Goal: Transaction & Acquisition: Purchase product/service

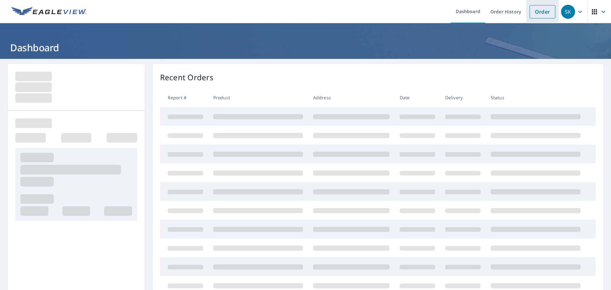
click at [539, 10] on link "Order" at bounding box center [543, 11] width 26 height 13
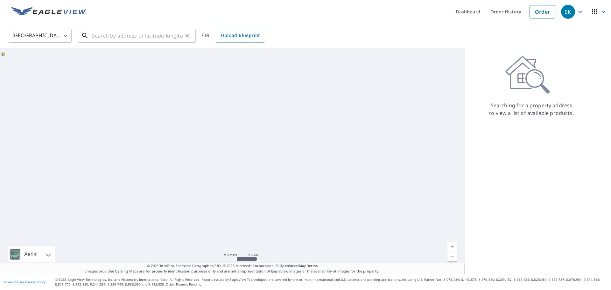
click at [110, 31] on input "text" at bounding box center [137, 36] width 91 height 18
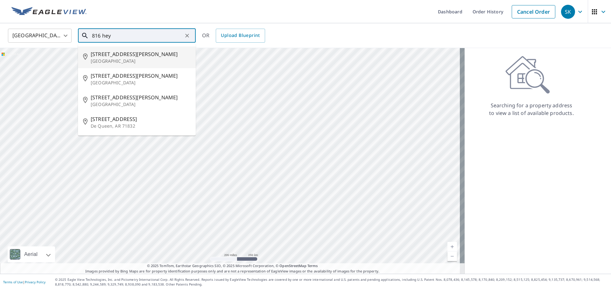
click at [136, 52] on span "[STREET_ADDRESS][PERSON_NAME]" at bounding box center [141, 54] width 100 height 8
type input "[STREET_ADDRESS][PERSON_NAME]"
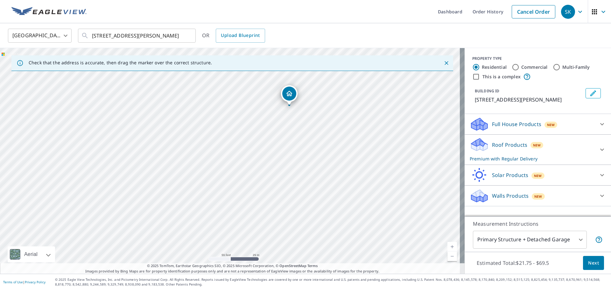
drag, startPoint x: 232, startPoint y: 184, endPoint x: 292, endPoint y: 129, distance: 81.1
click at [292, 129] on div "[STREET_ADDRESS][PERSON_NAME]" at bounding box center [232, 161] width 465 height 226
drag, startPoint x: 252, startPoint y: 130, endPoint x: 240, endPoint y: 159, distance: 31.3
click at [240, 159] on div "[STREET_ADDRESS][PERSON_NAME]" at bounding box center [232, 161] width 465 height 226
click at [590, 266] on span "Next" at bounding box center [593, 263] width 11 height 8
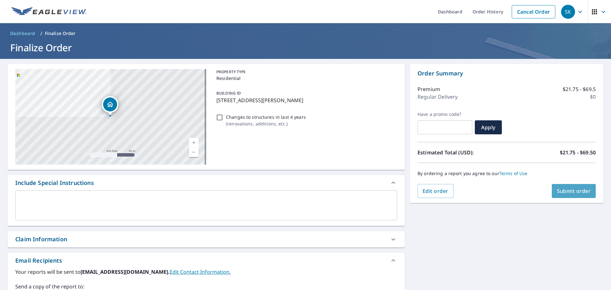
click at [573, 191] on span "Submit order" at bounding box center [574, 191] width 34 height 7
checkbox input "true"
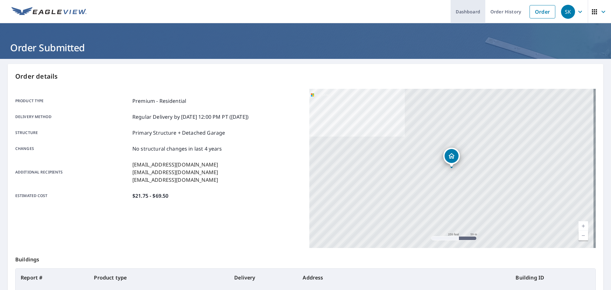
click at [461, 10] on link "Dashboard" at bounding box center [468, 11] width 35 height 23
